Goal: Navigation & Orientation: Find specific page/section

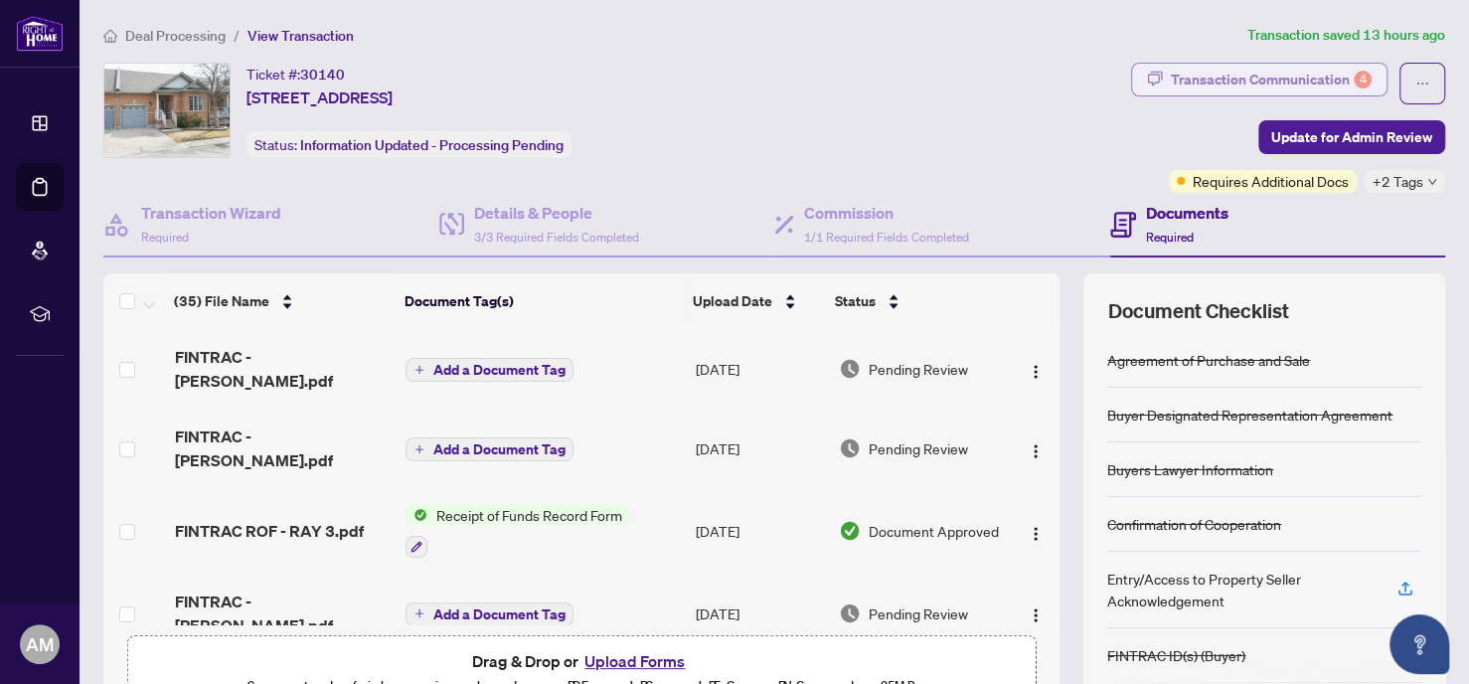
click at [1302, 70] on div "Transaction Communication 4" at bounding box center [1271, 80] width 201 height 32
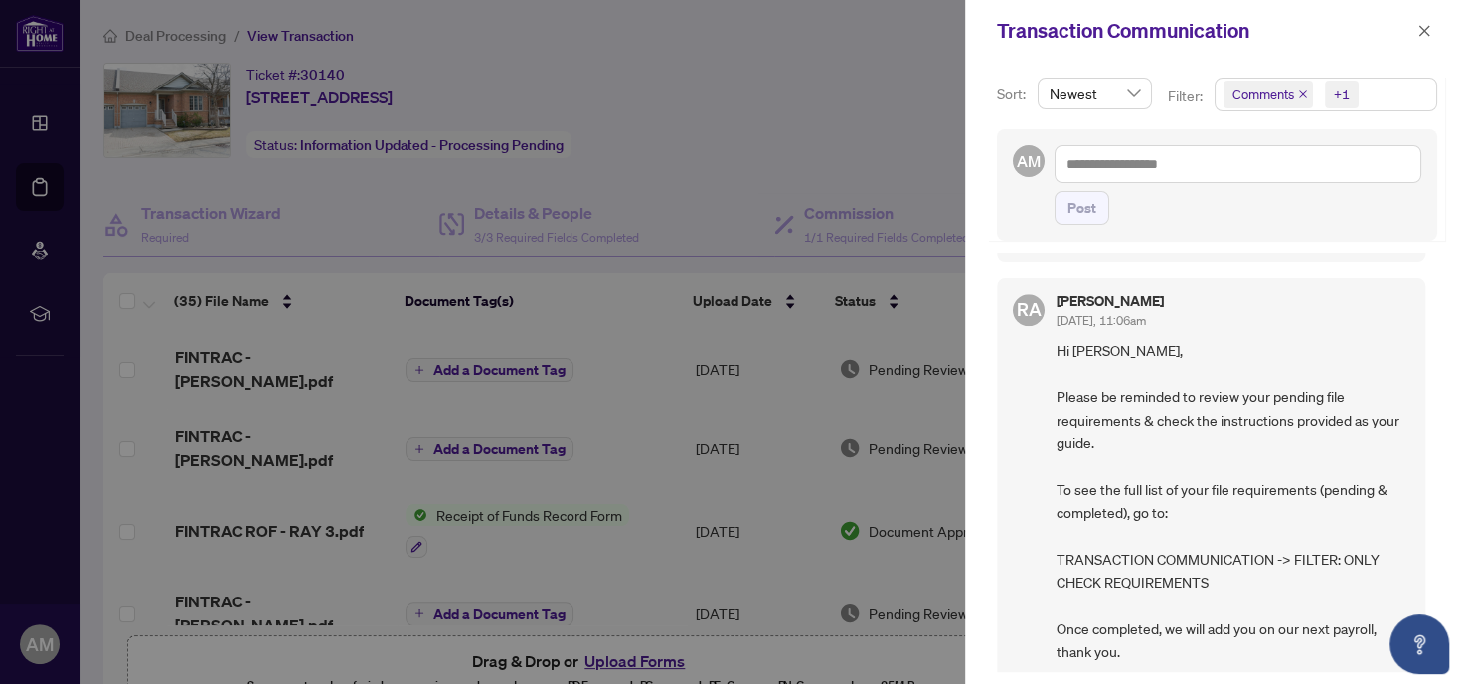
scroll to position [1023, 0]
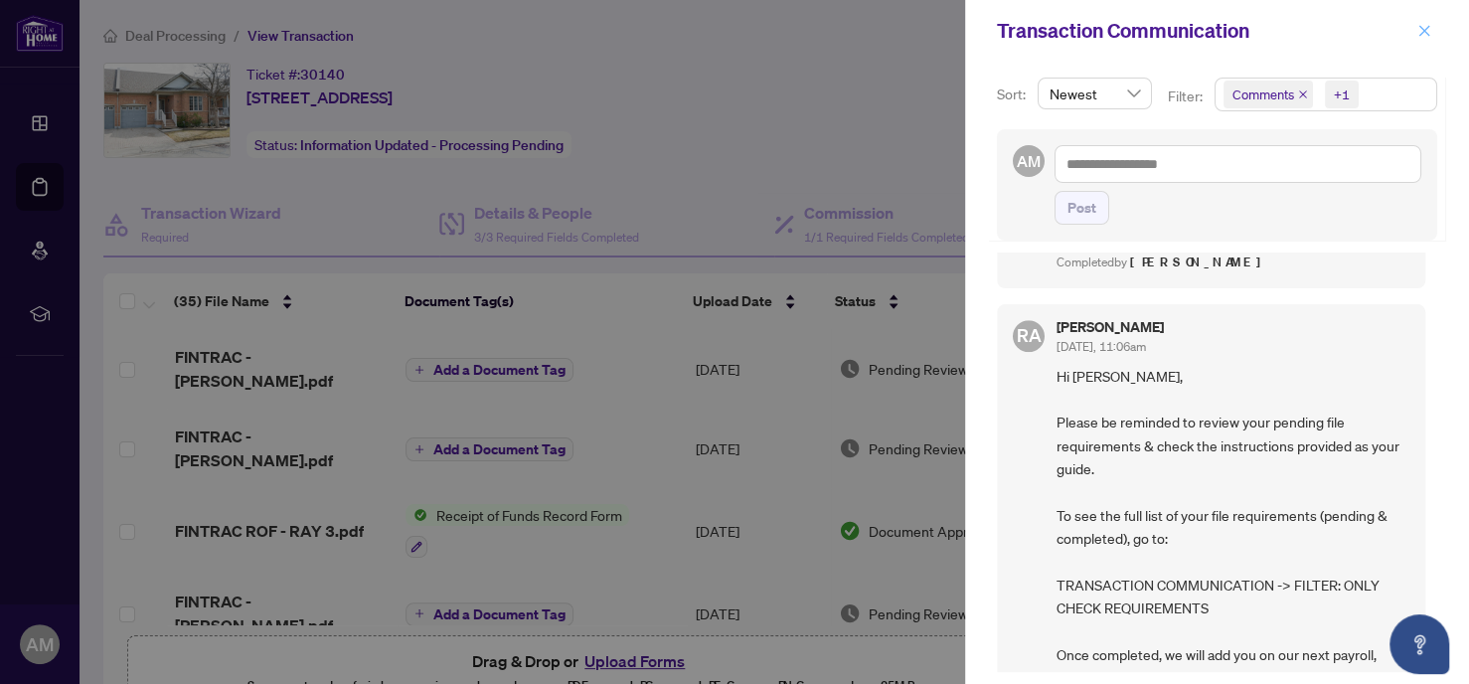
click at [1425, 29] on icon "close" at bounding box center [1424, 30] width 11 height 11
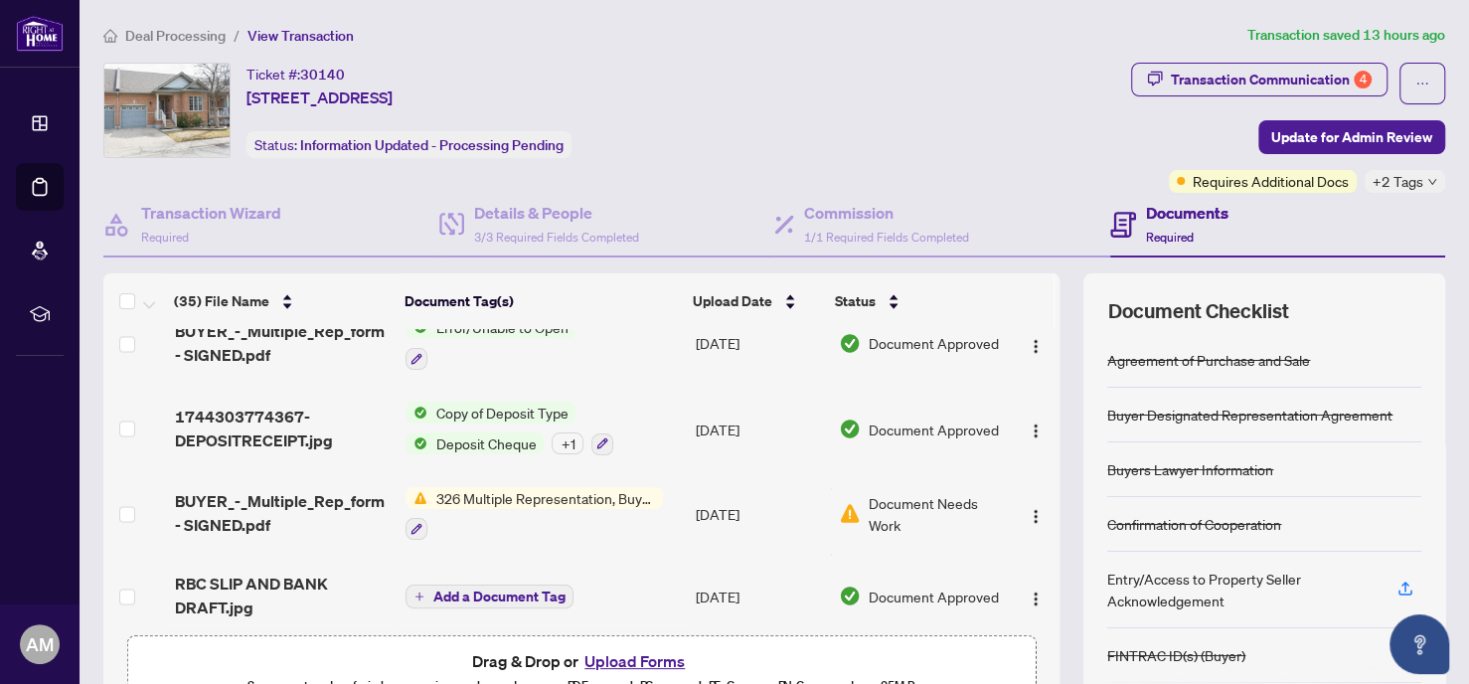
scroll to position [0, 0]
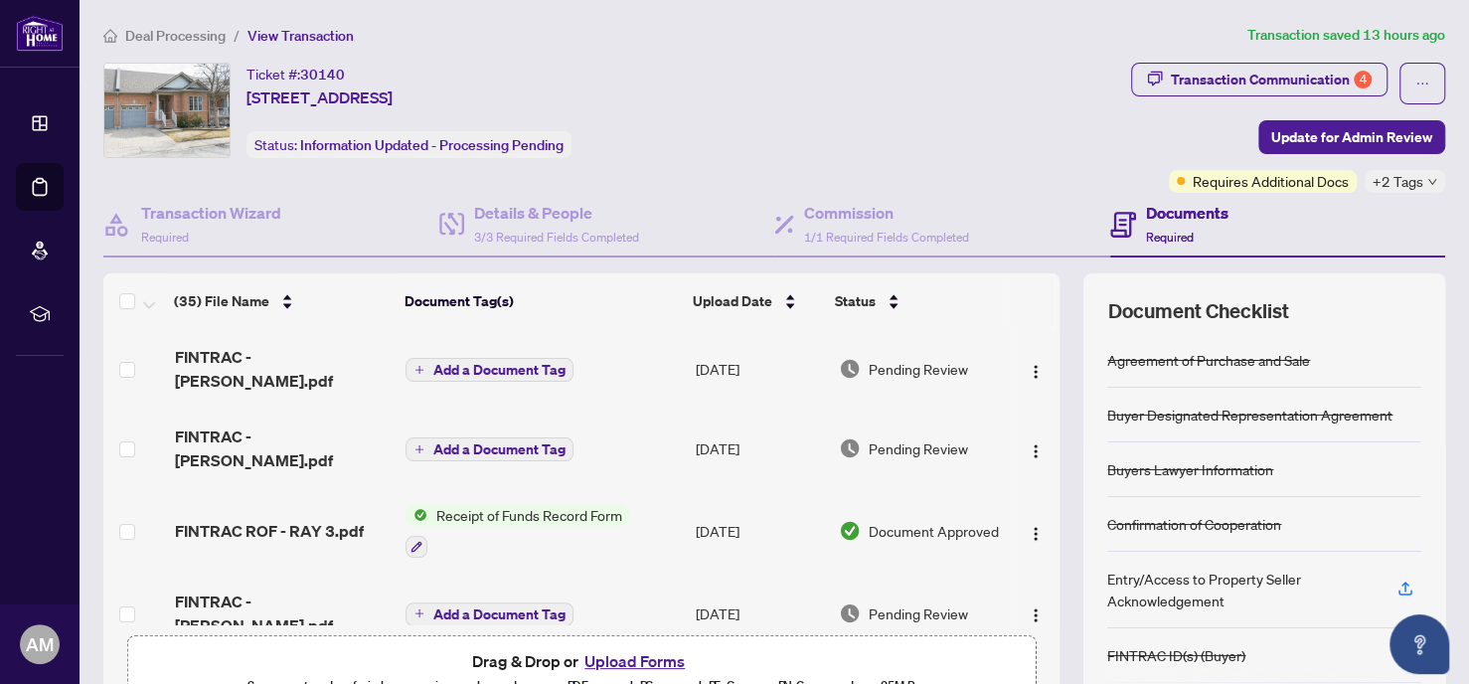
click at [183, 27] on span "Deal Processing" at bounding box center [175, 36] width 100 height 18
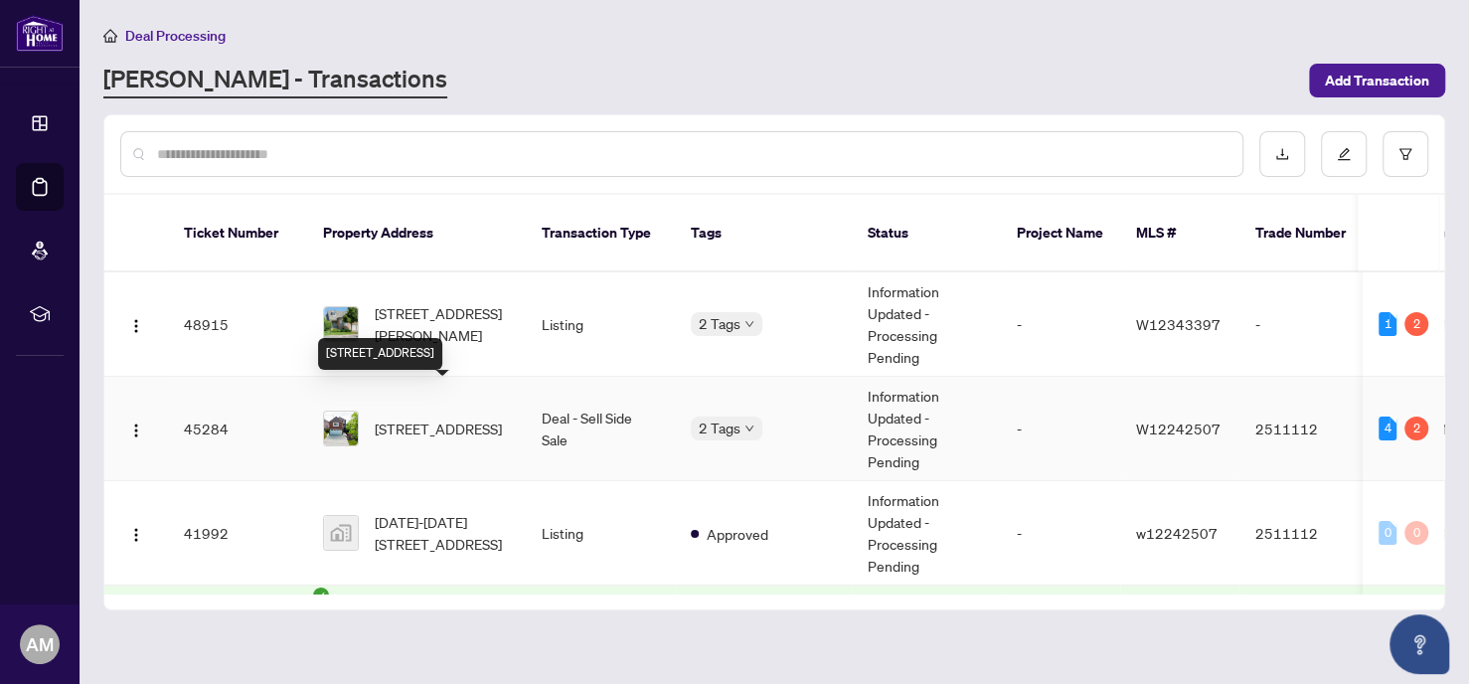
click at [441, 417] on span "1532 Roseway Dr, Mississauga, Ontario L5M 5M6, Canada" at bounding box center [438, 428] width 127 height 22
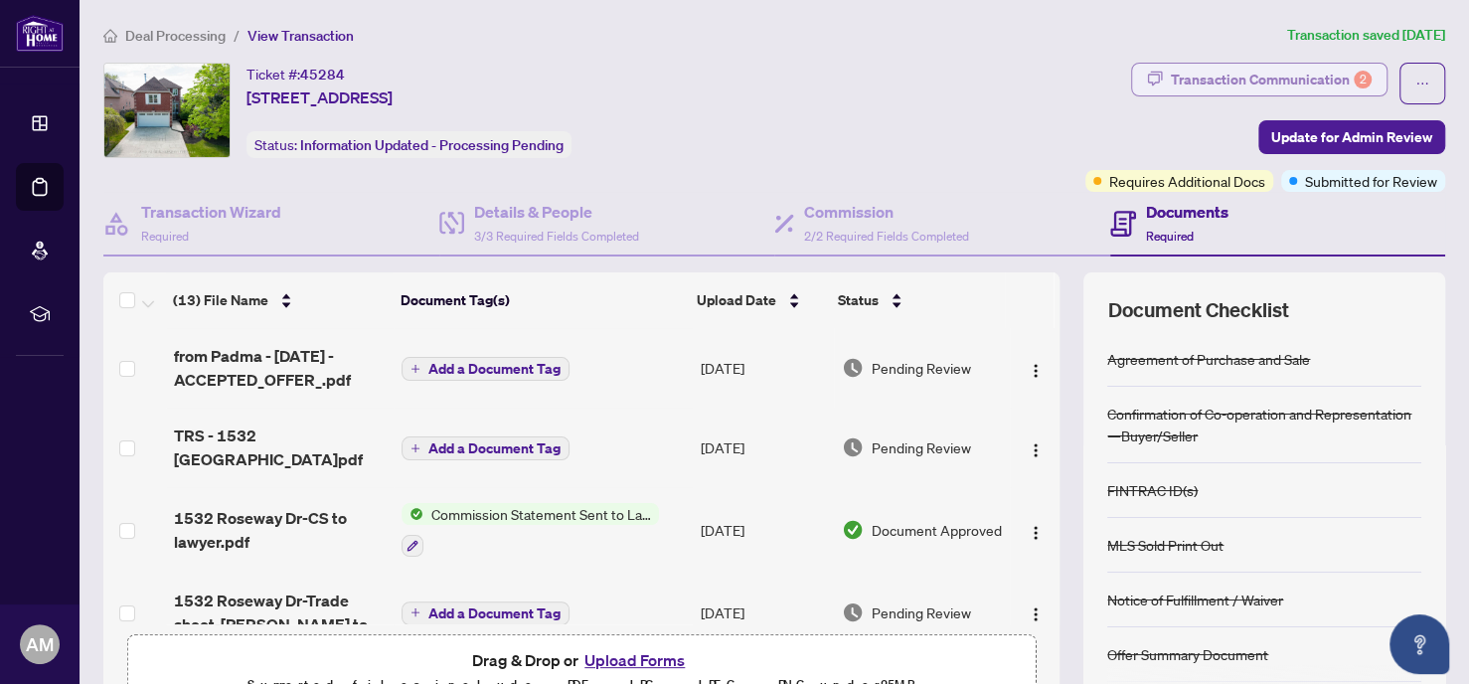
click at [1203, 76] on div "Transaction Communication 2" at bounding box center [1271, 80] width 201 height 32
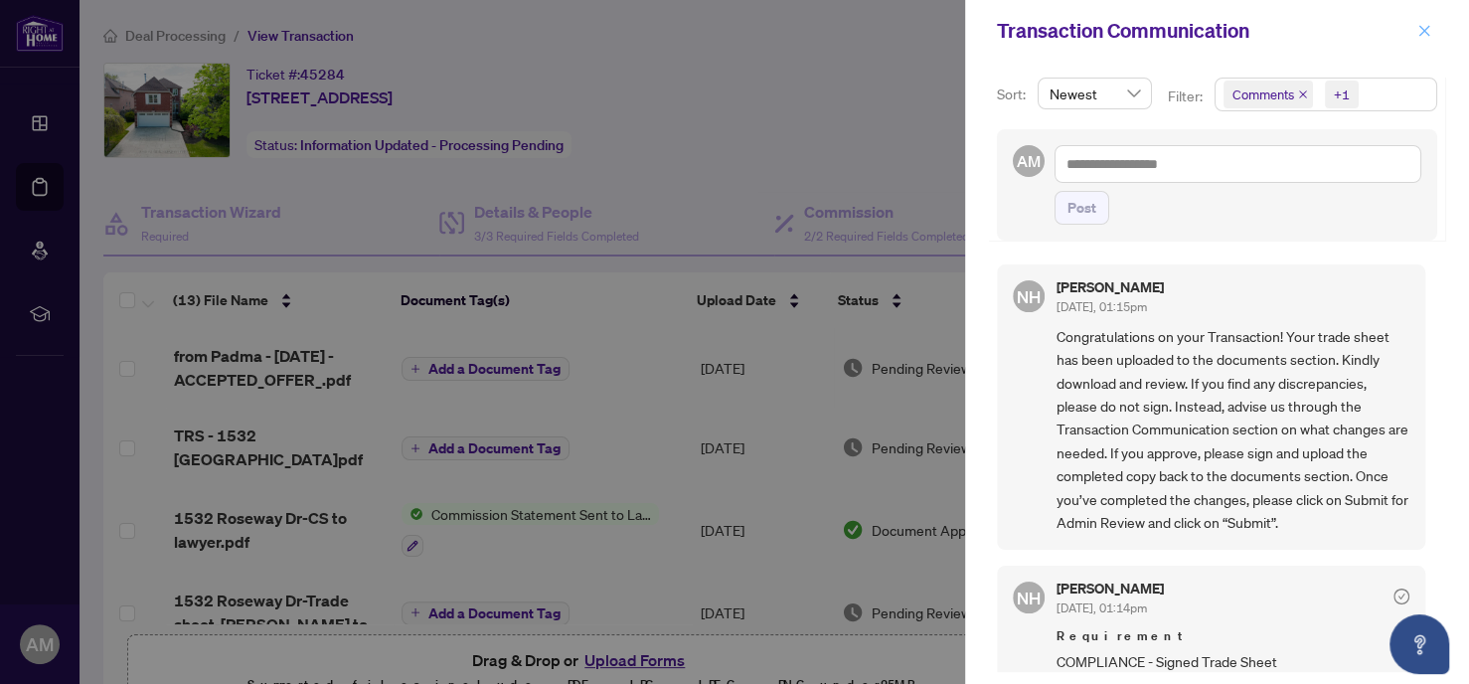
click at [1420, 33] on icon "close" at bounding box center [1424, 31] width 14 height 14
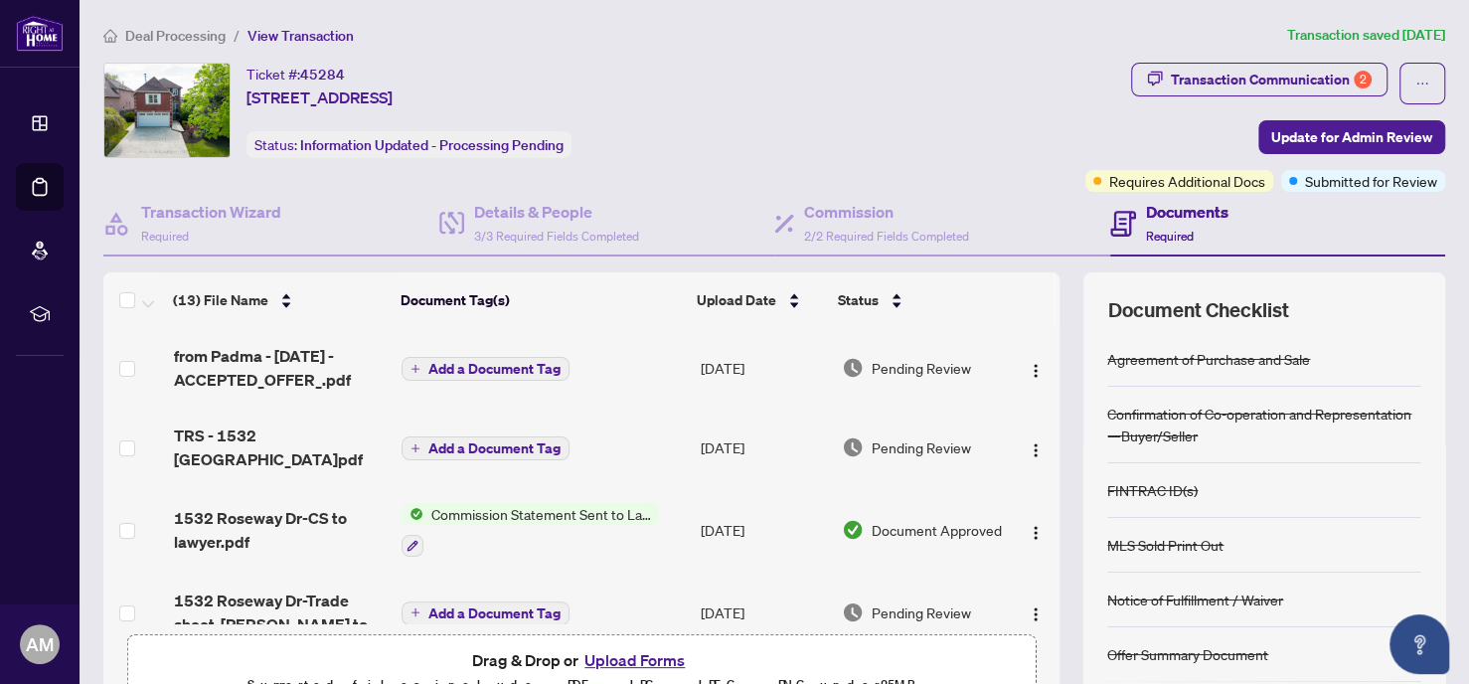
click at [176, 32] on span "Deal Processing" at bounding box center [175, 36] width 100 height 18
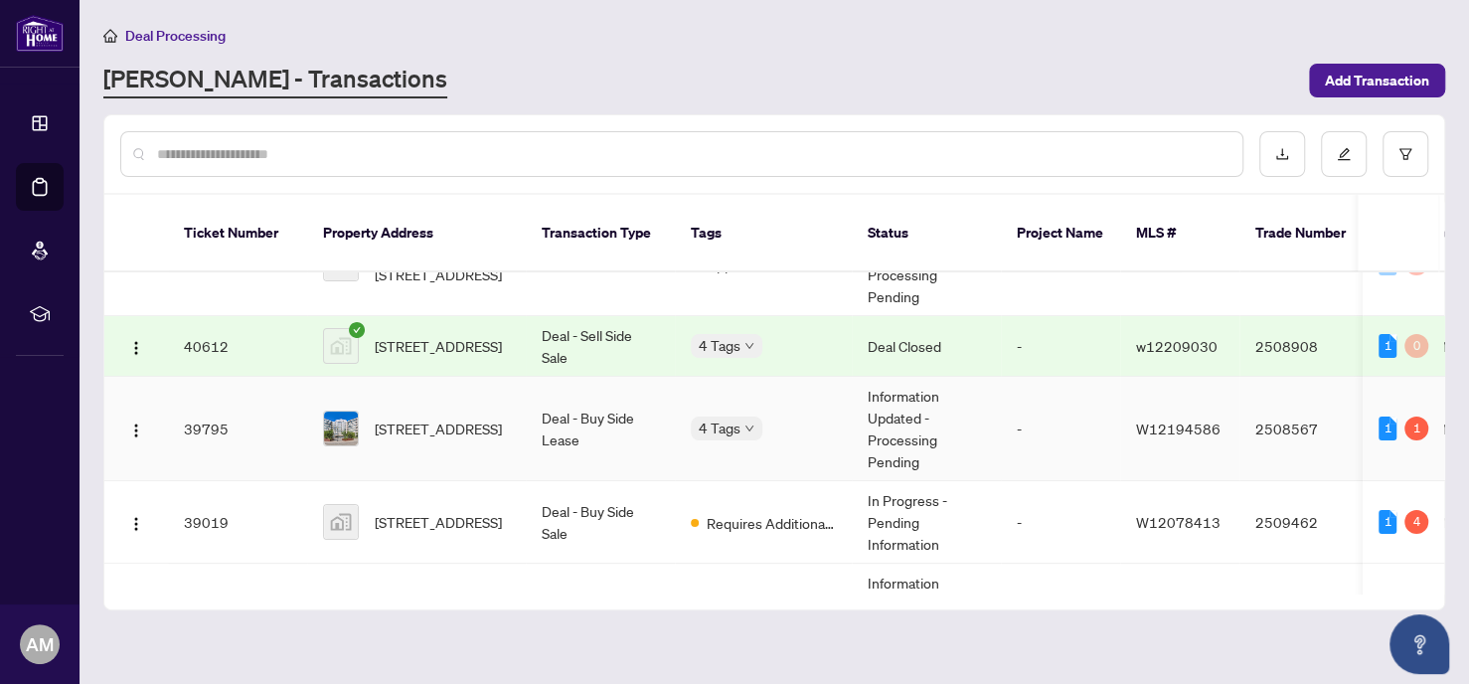
scroll to position [271, 0]
